Goal: Check status: Check status

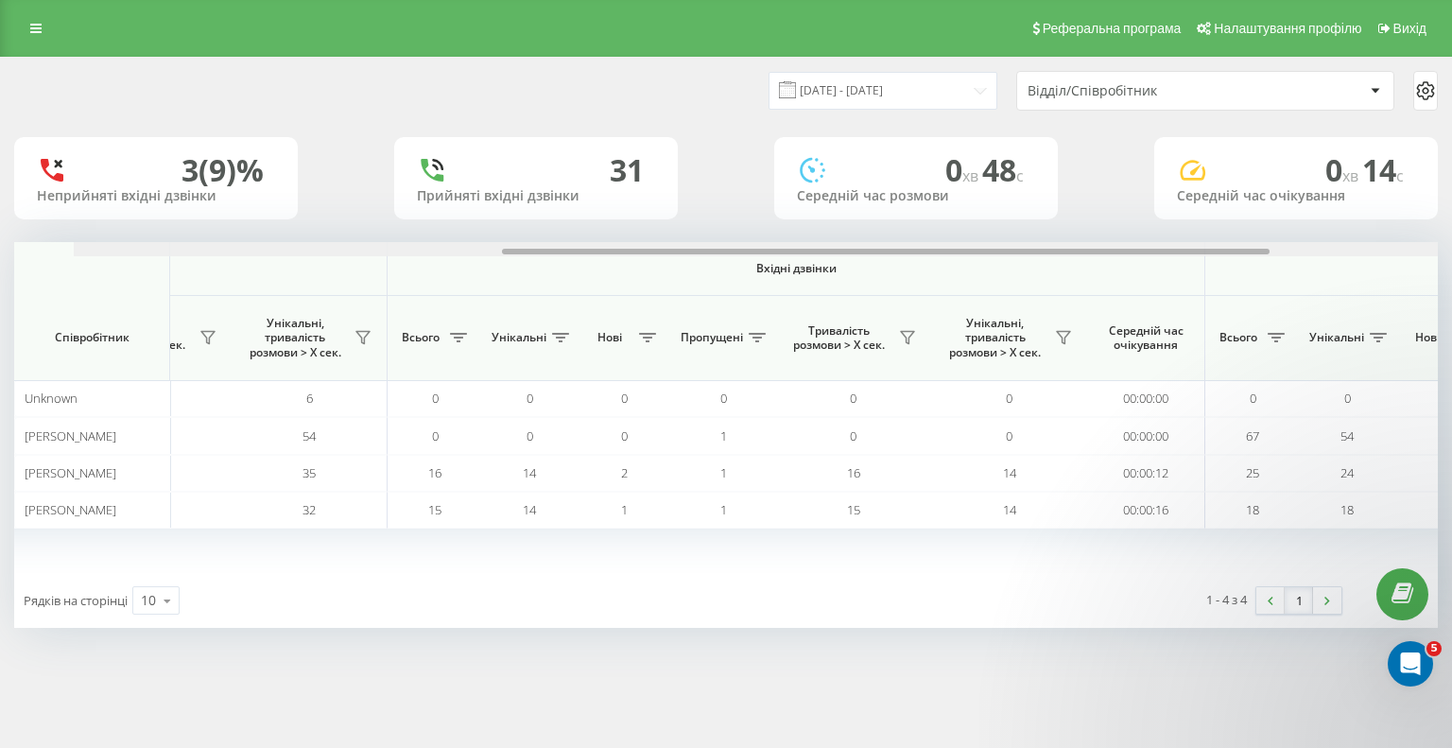
drag, startPoint x: 574, startPoint y: 249, endPoint x: 977, endPoint y: 188, distance: 407.3
click at [1037, 245] on div at bounding box center [786, 249] width 1424 height 14
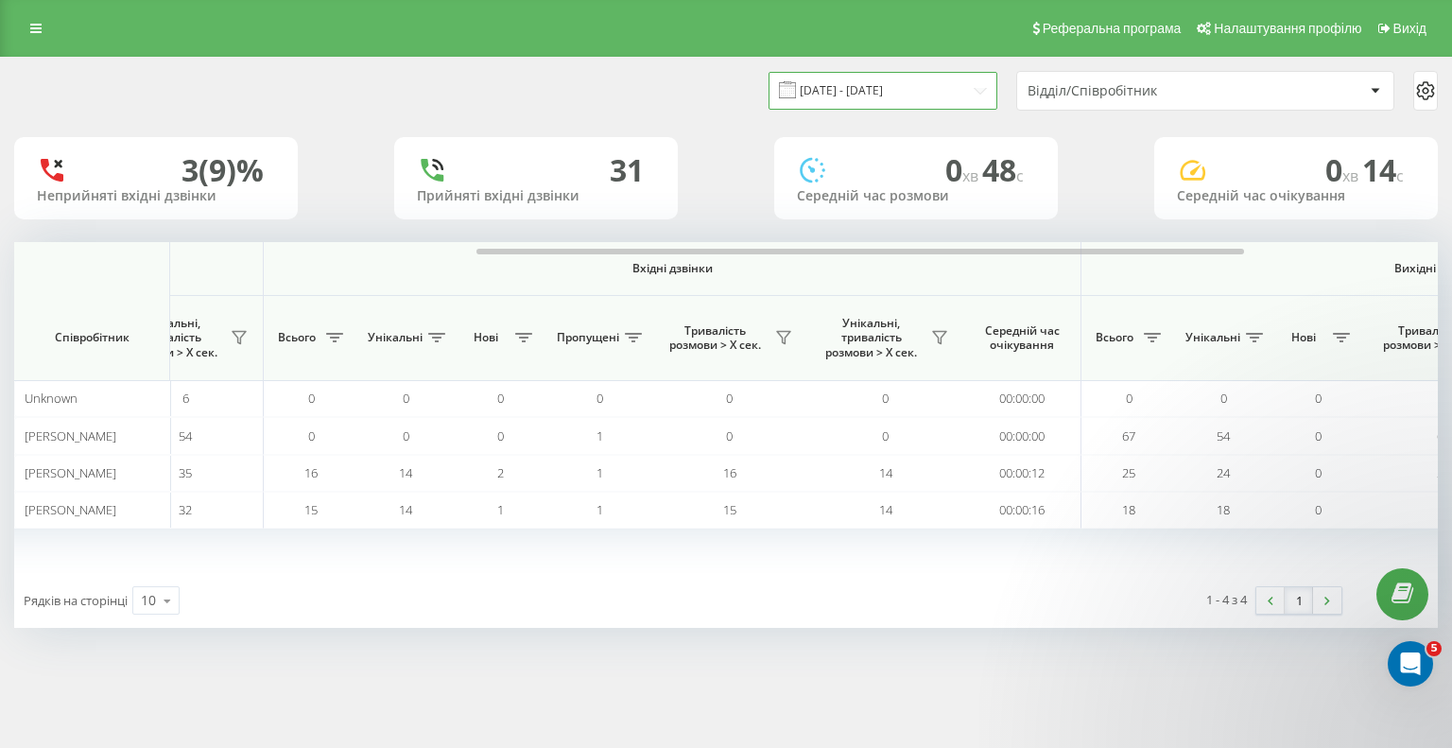
click at [849, 91] on input "[DATE] - [DATE]" at bounding box center [883, 90] width 229 height 37
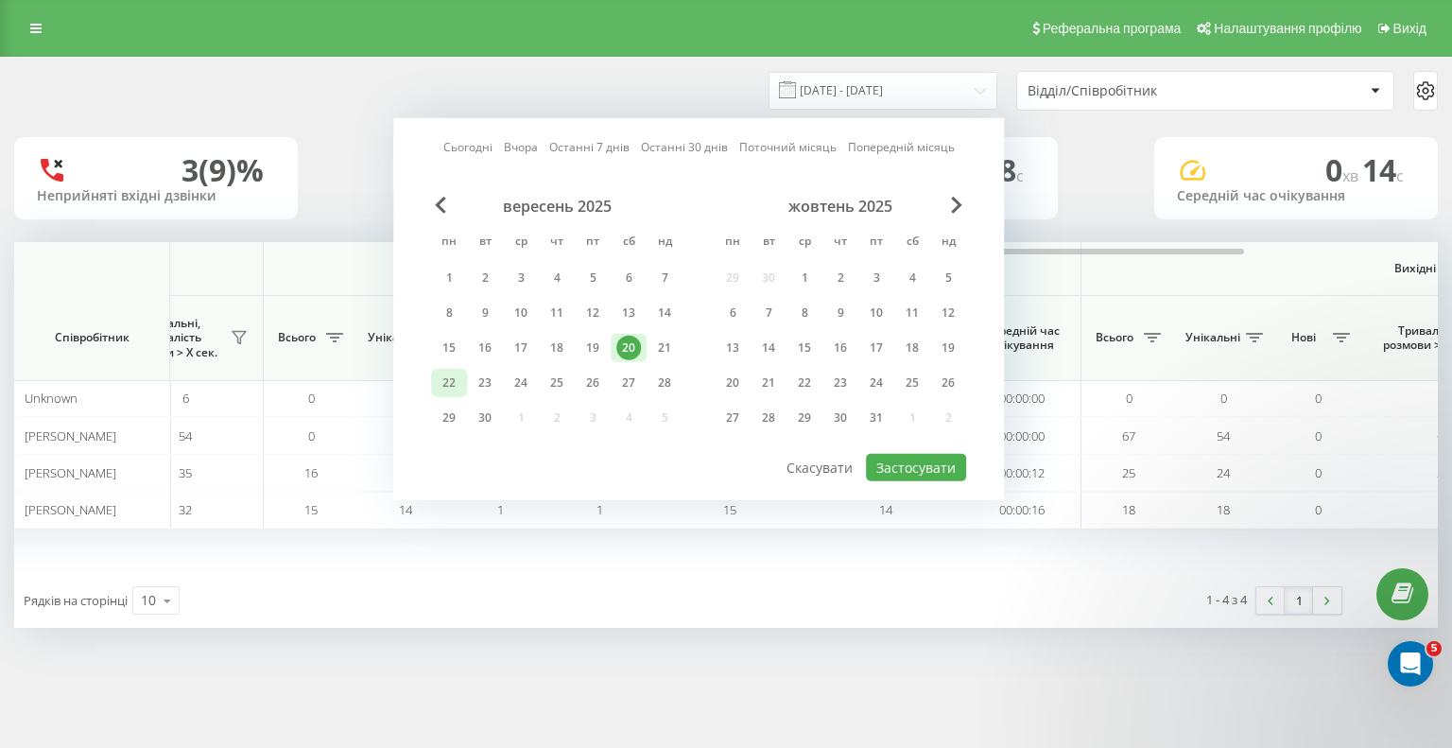
click at [450, 379] on div "22" at bounding box center [449, 383] width 25 height 25
click at [450, 378] on div "22" at bounding box center [449, 383] width 25 height 25
click at [912, 463] on button "Застосувати" at bounding box center [916, 467] width 100 height 27
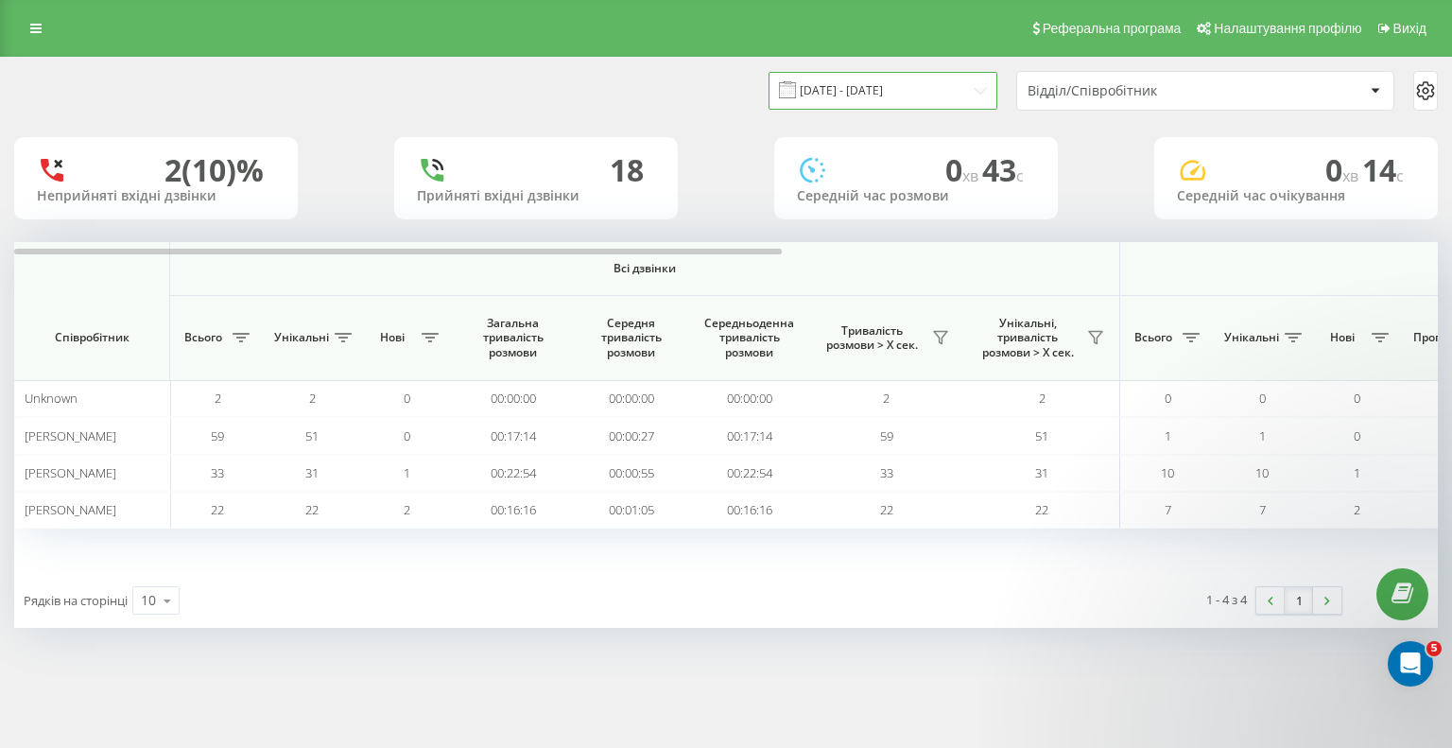
click at [848, 91] on input "[DATE] - [DATE]" at bounding box center [883, 90] width 229 height 37
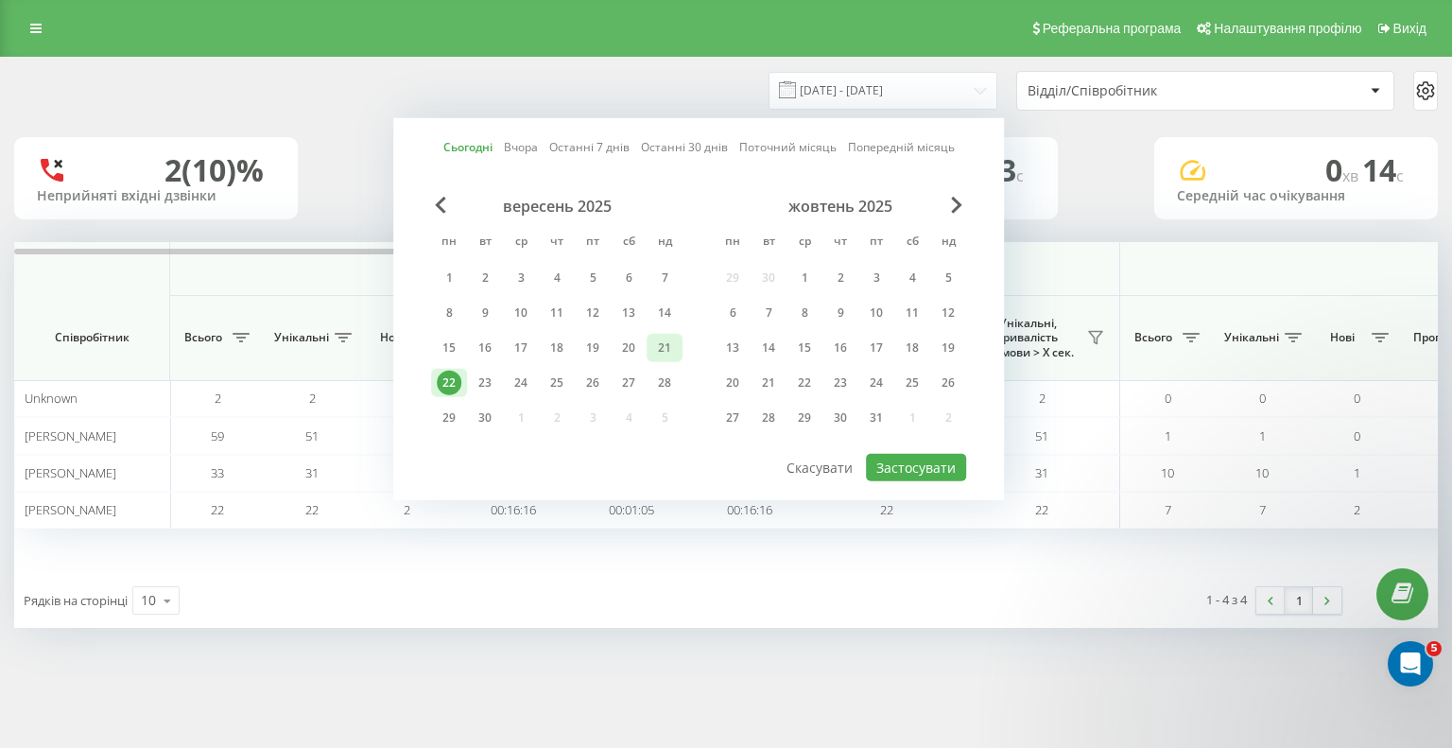
click at [662, 338] on div "21" at bounding box center [664, 348] width 25 height 25
click at [915, 460] on button "Застосувати" at bounding box center [916, 467] width 100 height 27
type input "[DATE] - [DATE]"
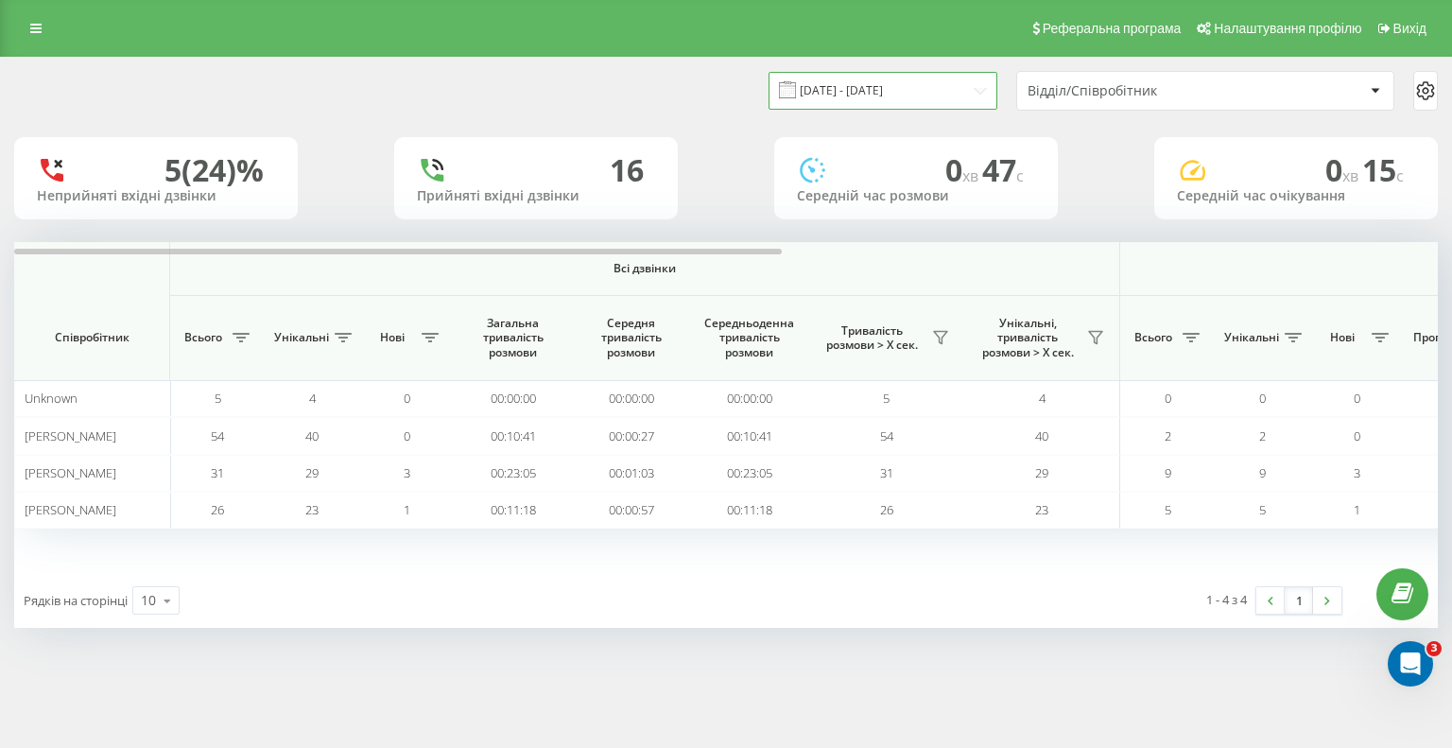
click at [864, 84] on input "[DATE] - [DATE]" at bounding box center [883, 90] width 229 height 37
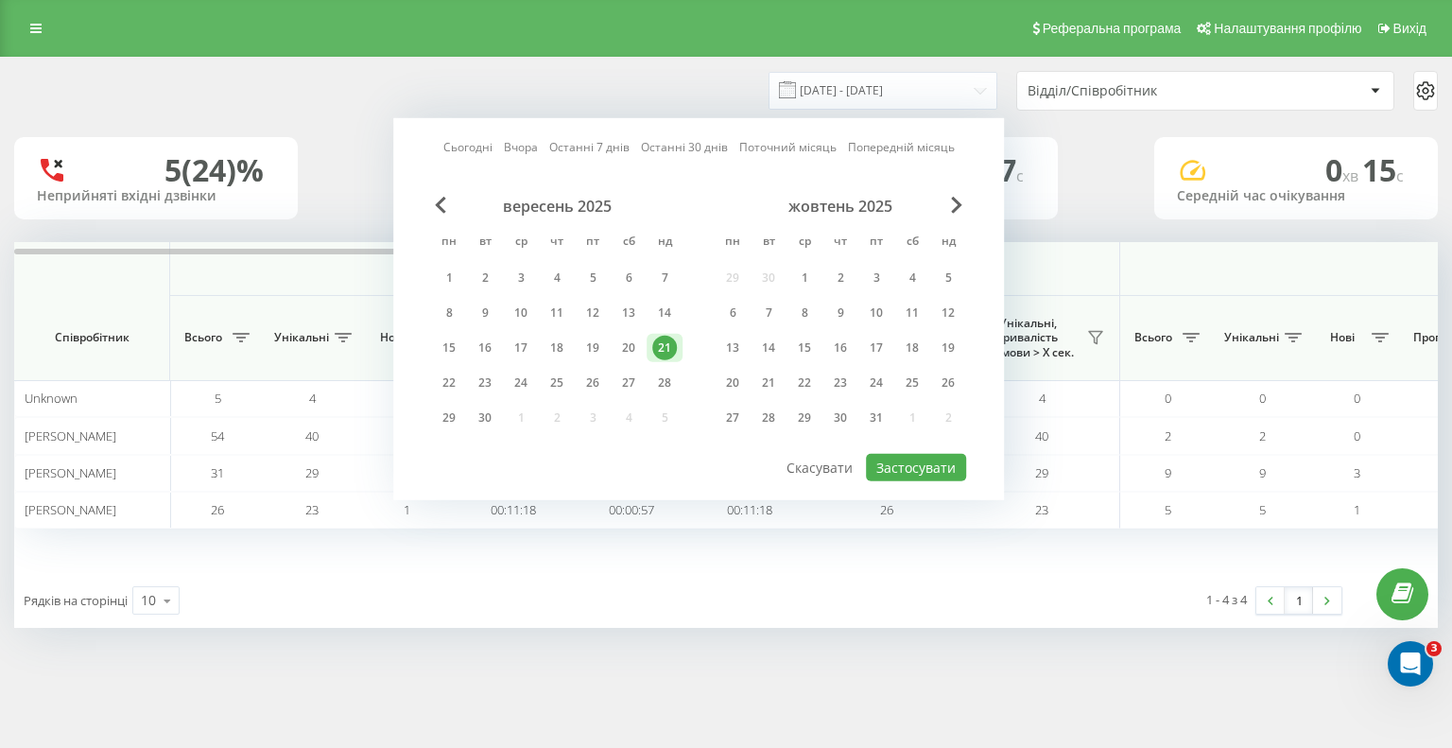
click at [663, 348] on div "21" at bounding box center [664, 348] width 25 height 25
click at [665, 345] on div "21" at bounding box center [664, 348] width 25 height 25
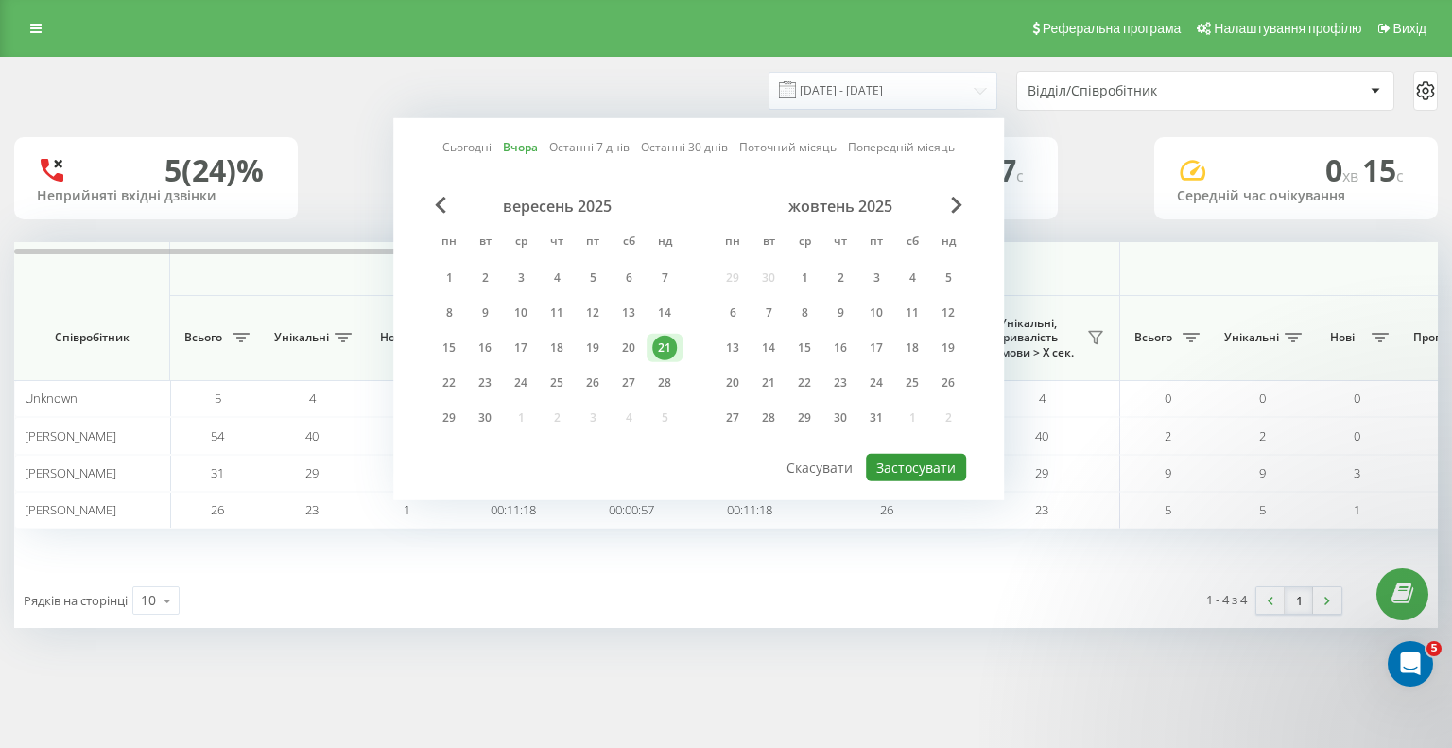
click at [908, 460] on button "Застосувати" at bounding box center [916, 467] width 100 height 27
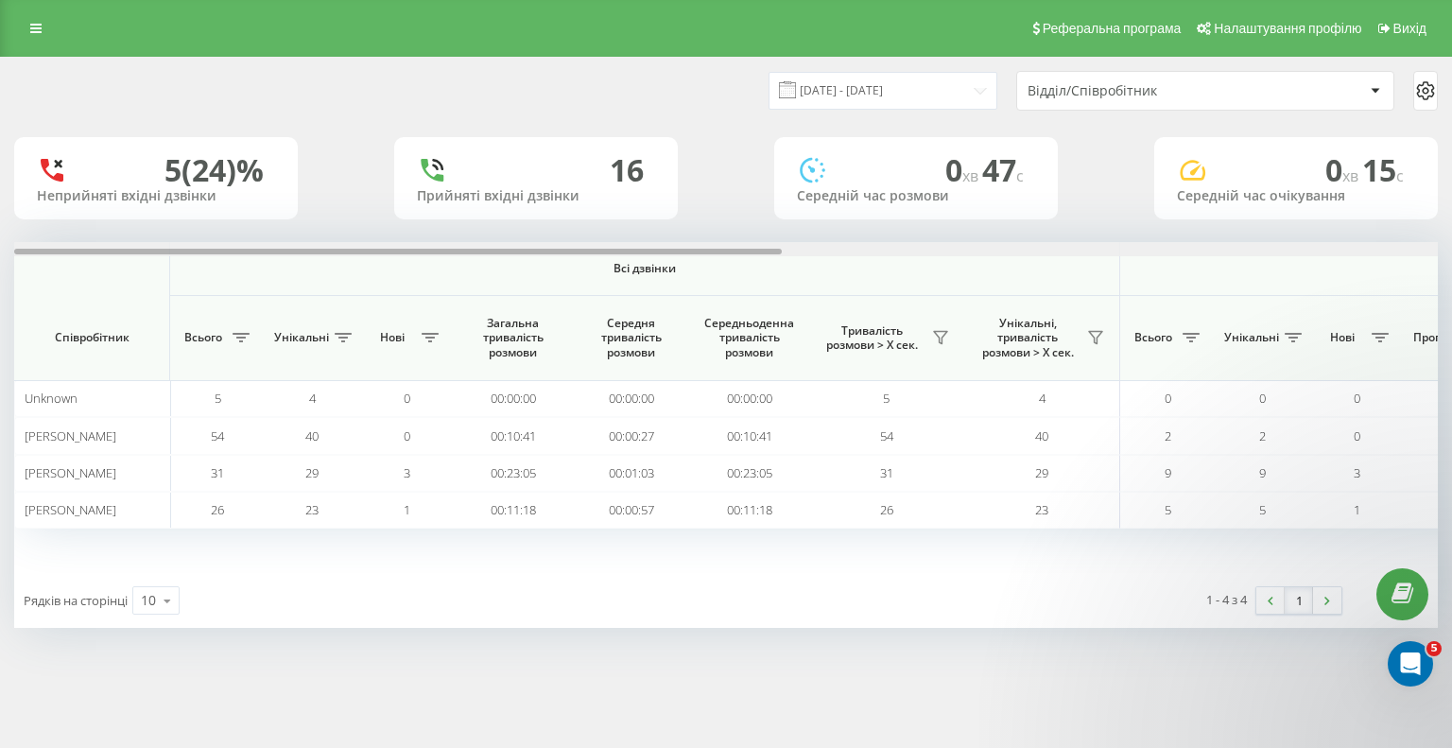
drag, startPoint x: 469, startPoint y: 251, endPoint x: 455, endPoint y: 218, distance: 35.1
click at [458, 219] on div "21.09.2025 - 21.09.2025 Відділ/Співробітник 5 (24)% Неприйняті вхідні дзвінки 1…" at bounding box center [726, 343] width 1424 height 570
click at [893, 83] on input "[DATE] - [DATE]" at bounding box center [883, 90] width 229 height 37
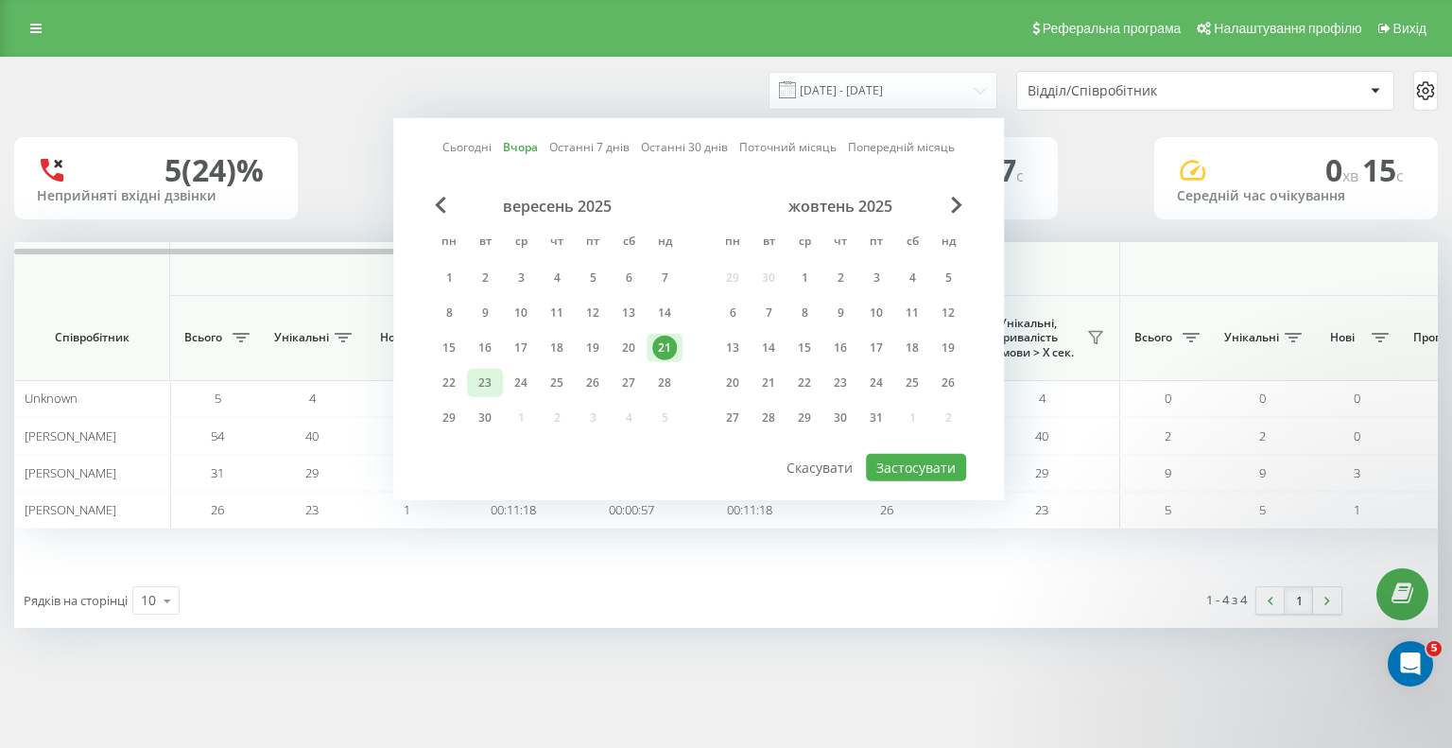
drag, startPoint x: 454, startPoint y: 377, endPoint x: 499, endPoint y: 383, distance: 45.7
click at [454, 377] on div "22" at bounding box center [449, 383] width 25 height 25
click at [447, 378] on div "22" at bounding box center [449, 383] width 25 height 25
click at [946, 458] on button "Застосувати" at bounding box center [916, 467] width 100 height 27
type input "[DATE] - [DATE]"
